Goal: Task Accomplishment & Management: Use online tool/utility

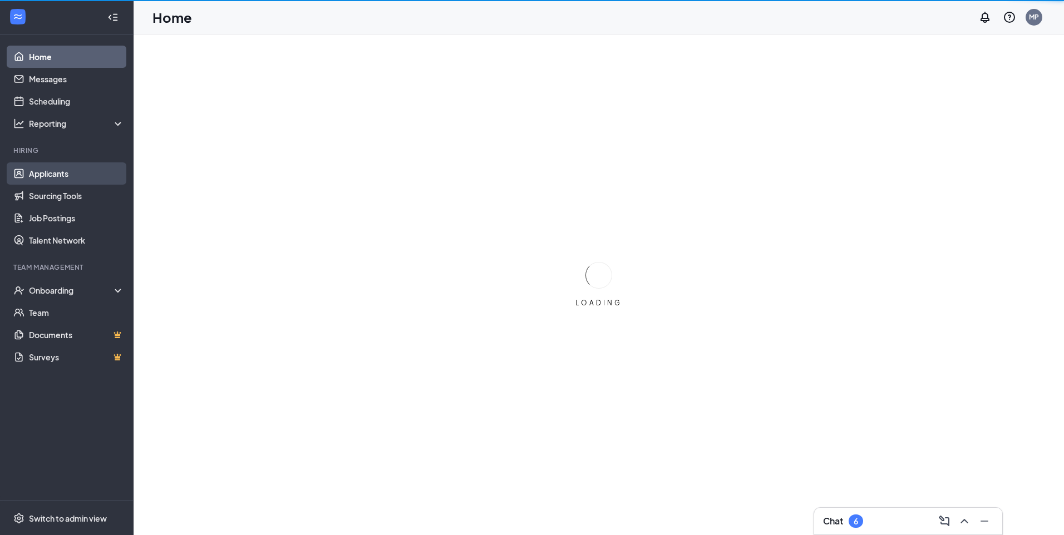
click at [58, 175] on link "Applicants" at bounding box center [76, 173] width 95 height 22
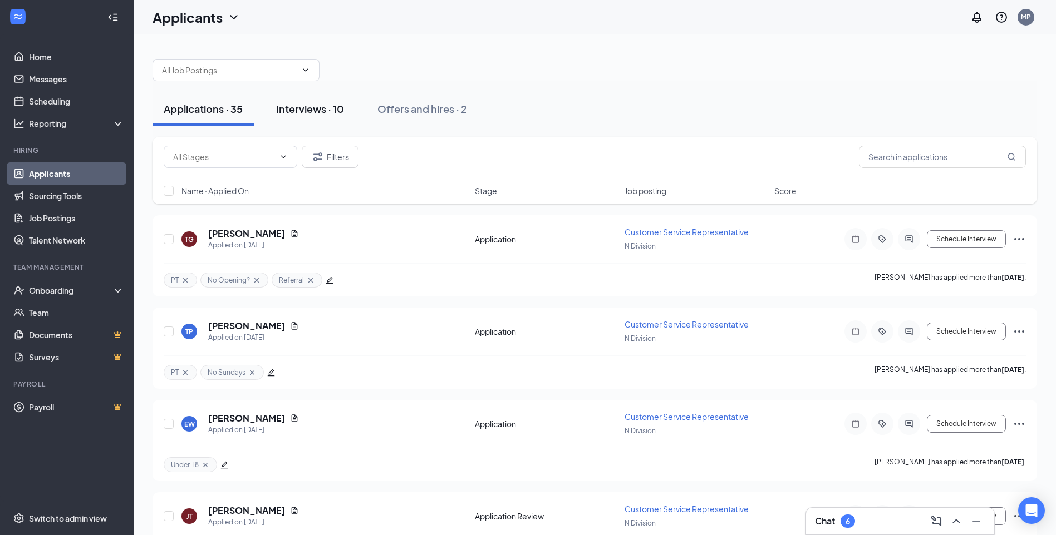
click at [326, 108] on div "Interviews · 10" at bounding box center [310, 109] width 68 height 14
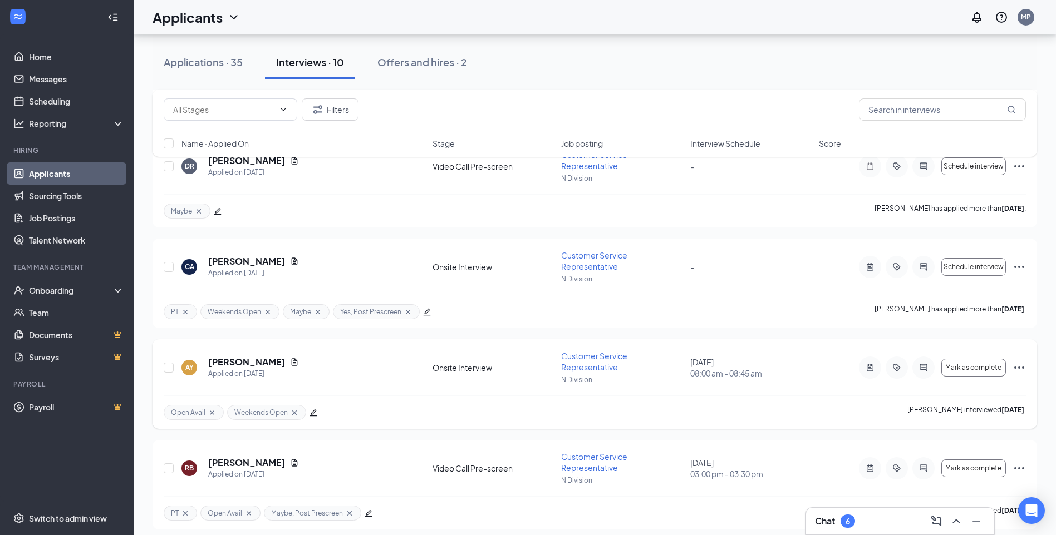
scroll to position [689, 0]
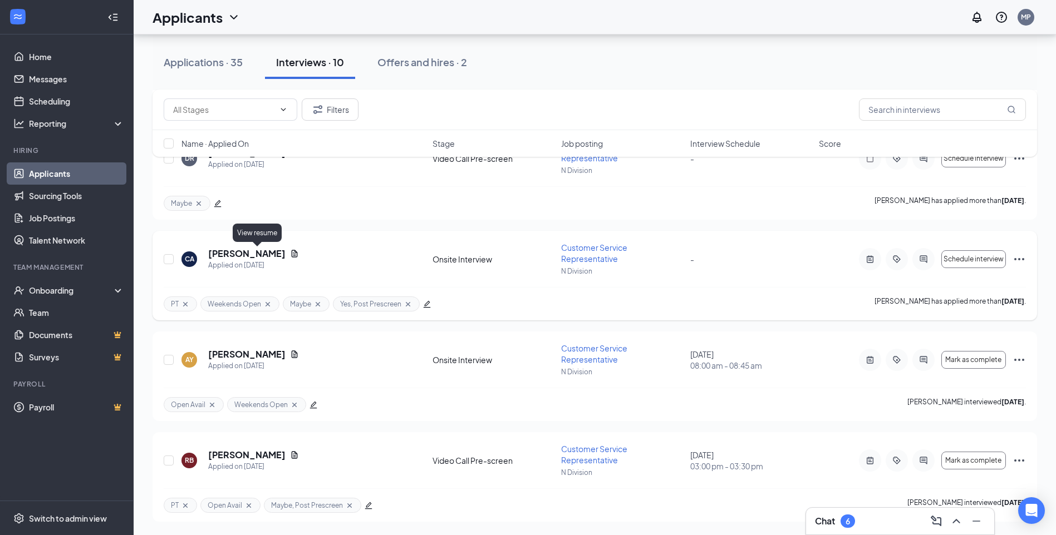
click at [290, 249] on icon "Document" at bounding box center [294, 253] width 9 height 9
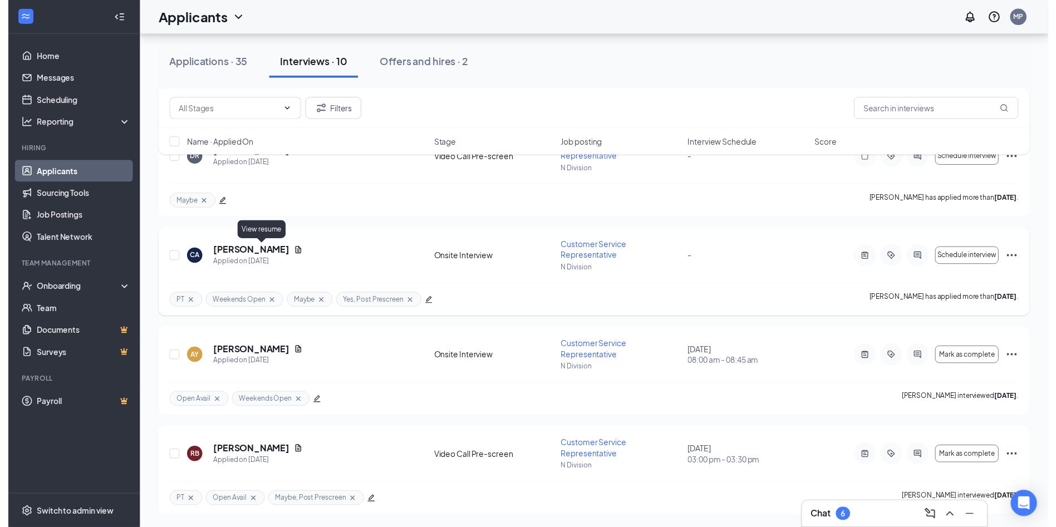
scroll to position [584, 0]
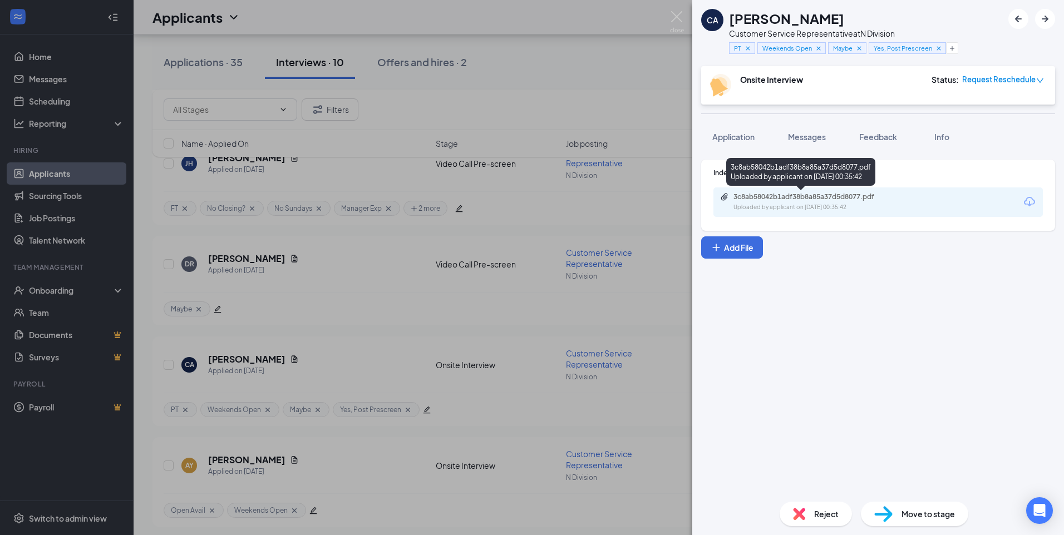
click at [869, 198] on div "3c8ab58042b1adf38b8a85a37d5d8077.pdf" at bounding box center [811, 197] width 156 height 9
click at [565, 143] on div "CA [PERSON_NAME] Customer Service Representative at N Division PT Weekends Open…" at bounding box center [532, 267] width 1064 height 535
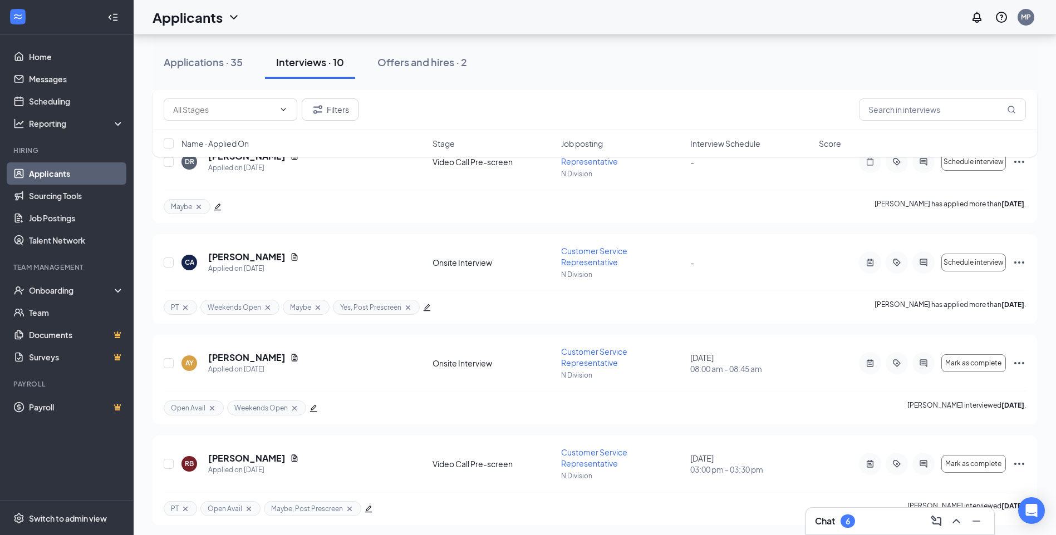
scroll to position [689, 0]
